Goal: Task Accomplishment & Management: Manage account settings

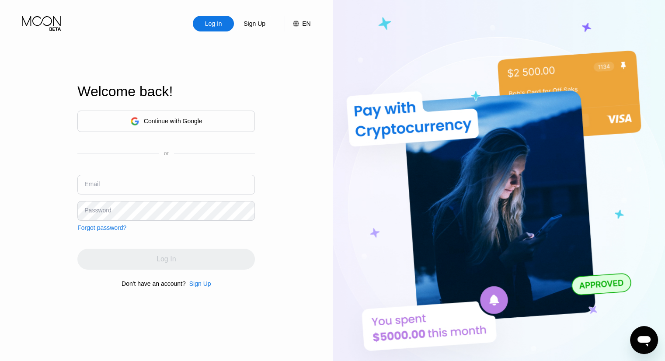
click at [198, 125] on div "Continue with Google" at bounding box center [166, 122] width 72 height 14
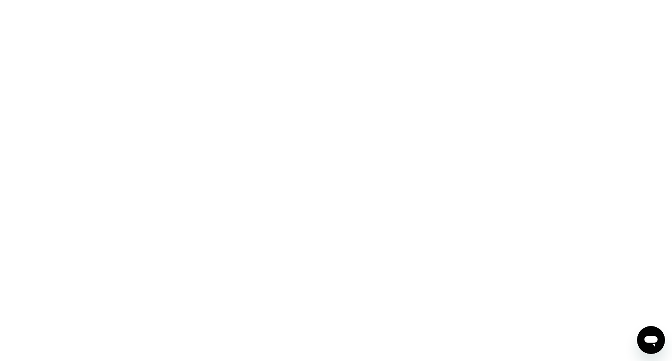
click at [211, 48] on div at bounding box center [336, 180] width 672 height 361
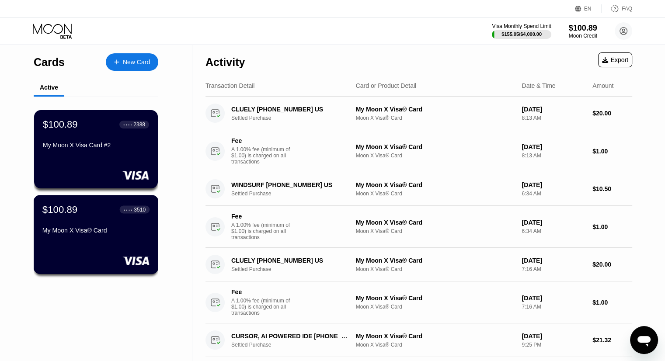
click at [89, 224] on div "$100.89 ● ● ● ● 3510 My Moon X Visa® Card" at bounding box center [95, 221] width 107 height 34
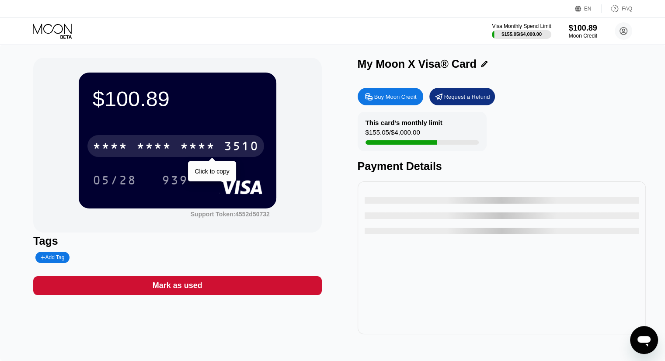
click at [229, 149] on div "3510" at bounding box center [241, 147] width 35 height 14
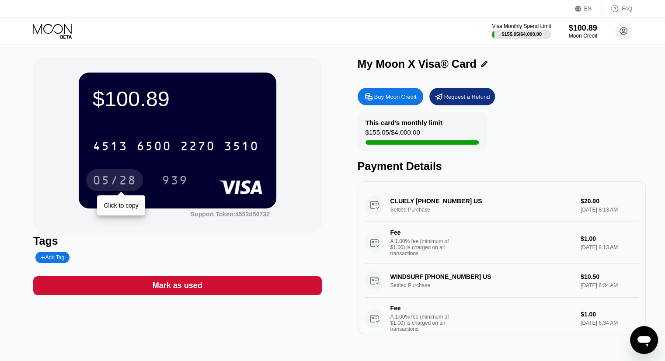
click at [124, 179] on div "05/28" at bounding box center [115, 181] width 44 height 14
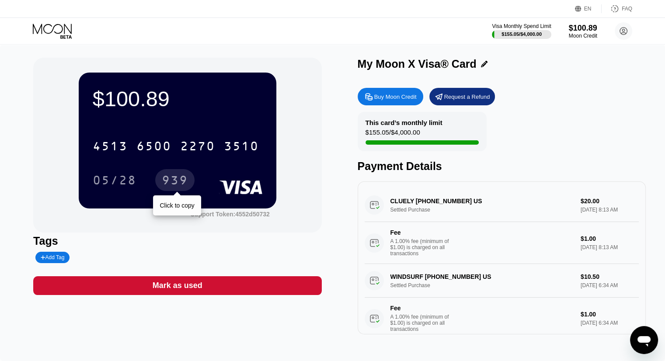
click at [175, 184] on div "939" at bounding box center [175, 181] width 26 height 14
